Goal: Find specific page/section: Find specific page/section

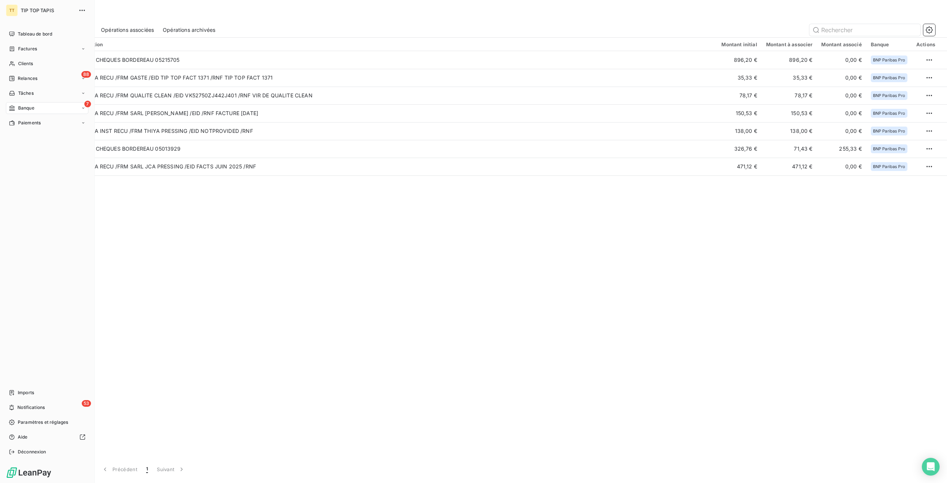
click at [20, 60] on span "Clients" at bounding box center [25, 63] width 15 height 7
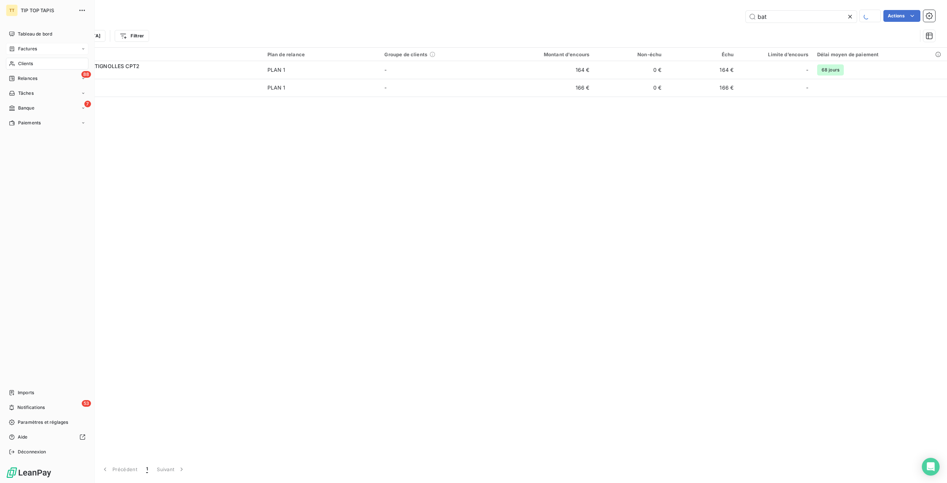
click at [30, 46] on span "Factures" at bounding box center [27, 48] width 19 height 7
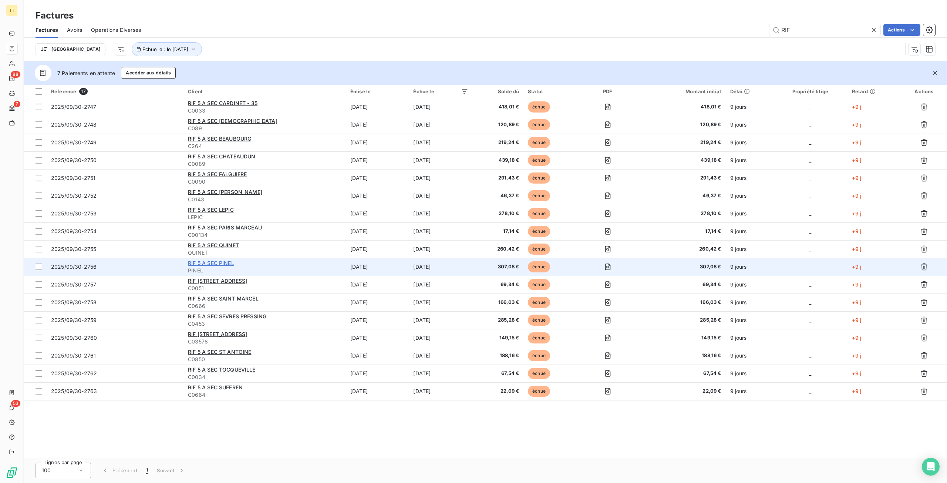
click at [208, 261] on span "RIF 5 A SEC PINEL" at bounding box center [211, 263] width 46 height 6
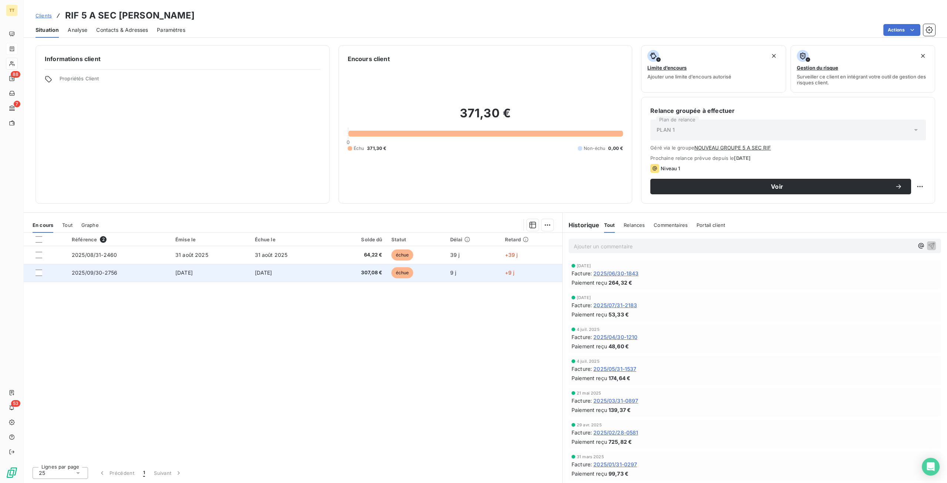
click at [280, 267] on td "[DATE]" at bounding box center [290, 273] width 80 height 18
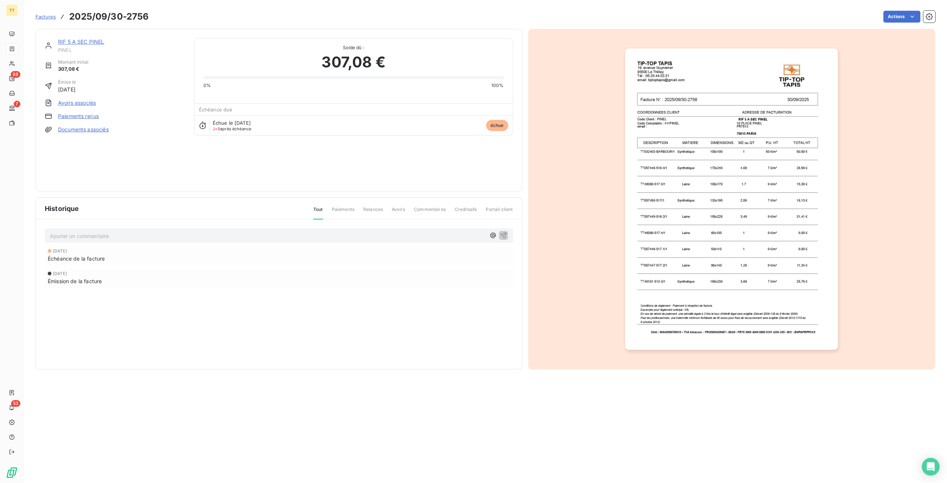
click at [670, 154] on img "button" at bounding box center [731, 198] width 213 height 301
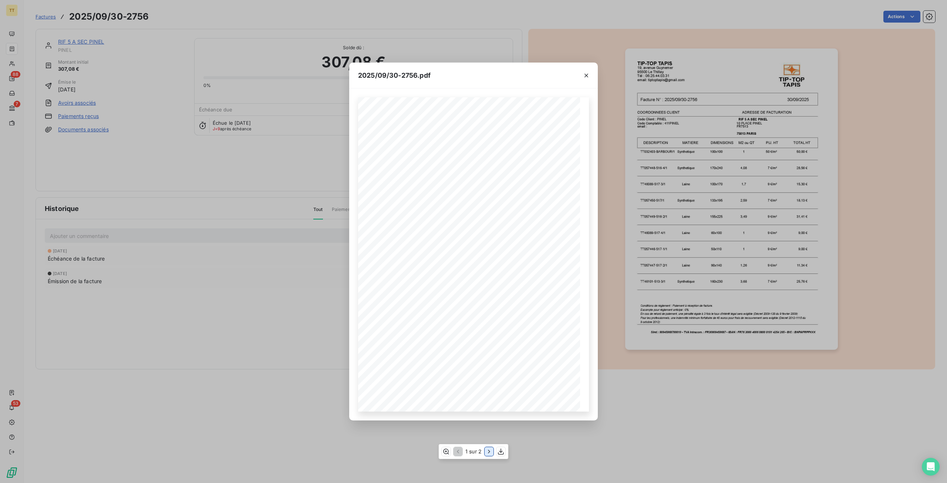
click at [489, 448] on icon "button" at bounding box center [488, 450] width 7 height 7
click at [461, 452] on icon "button" at bounding box center [456, 450] width 7 height 7
drag, startPoint x: 379, startPoint y: 224, endPoint x: 510, endPoint y: 222, distance: 130.5
click at [510, 222] on div "TIP-TOP TAPIS [STREET_ADDRESS] Tél : [PHONE_NUMBER] email: [EMAIL_ADDRESS][DOMA…" at bounding box center [473, 254] width 222 height 314
click at [452, 239] on span "100x170" at bounding box center [457, 238] width 13 height 3
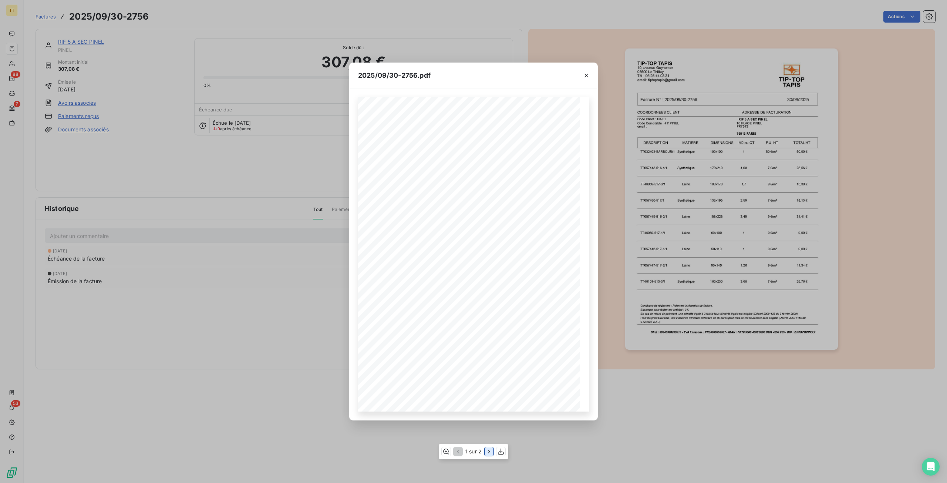
click at [484, 450] on button "button" at bounding box center [488, 451] width 9 height 9
click at [454, 452] on icon "button" at bounding box center [456, 450] width 7 height 7
drag, startPoint x: 123, startPoint y: 39, endPoint x: 498, endPoint y: 433, distance: 544.6
click at [124, 39] on div "2025/09/30-2756.pdf TIP-TOP TAPIS [STREET_ADDRESS] Tél : [PHONE_NUMBER] email: …" at bounding box center [473, 241] width 947 height 483
